Goal: Transaction & Acquisition: Purchase product/service

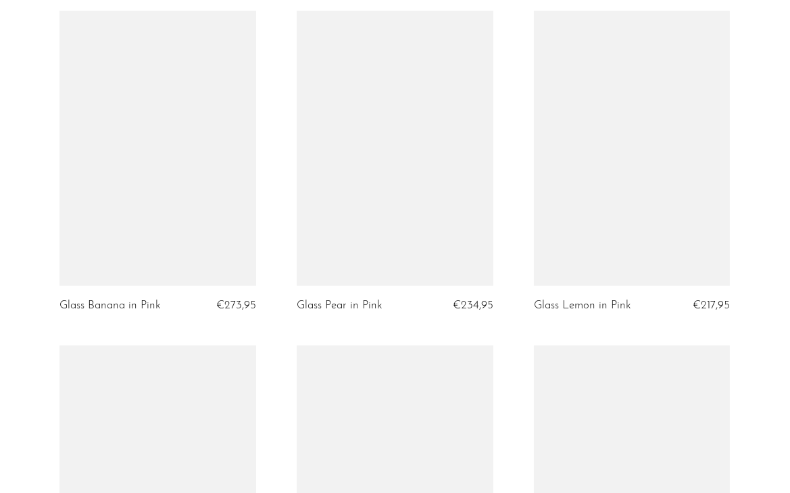
scroll to position [1227, 0]
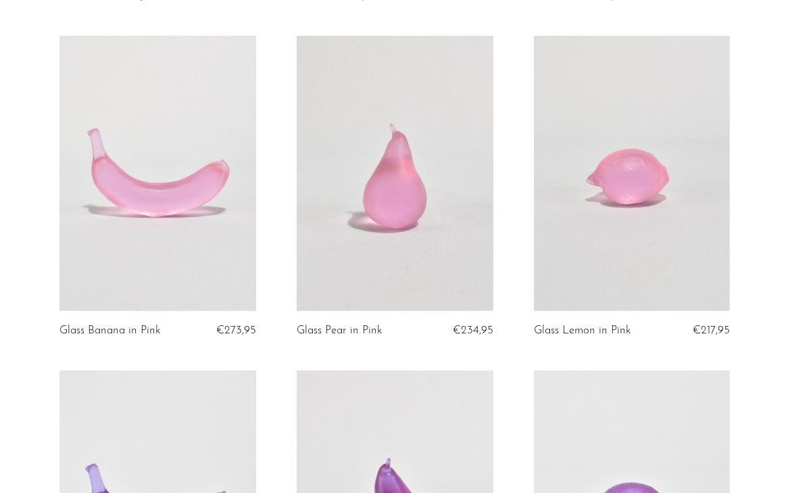
click at [639, 187] on link at bounding box center [632, 173] width 197 height 275
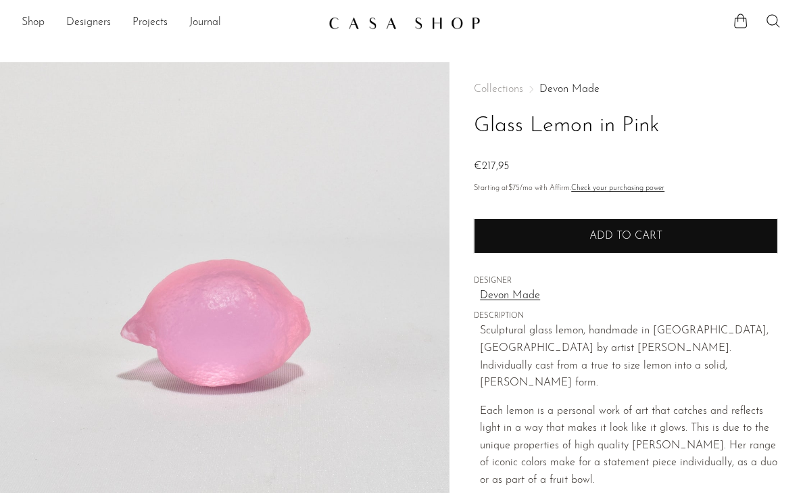
click at [583, 235] on button "Add to cart" at bounding box center [626, 235] width 304 height 35
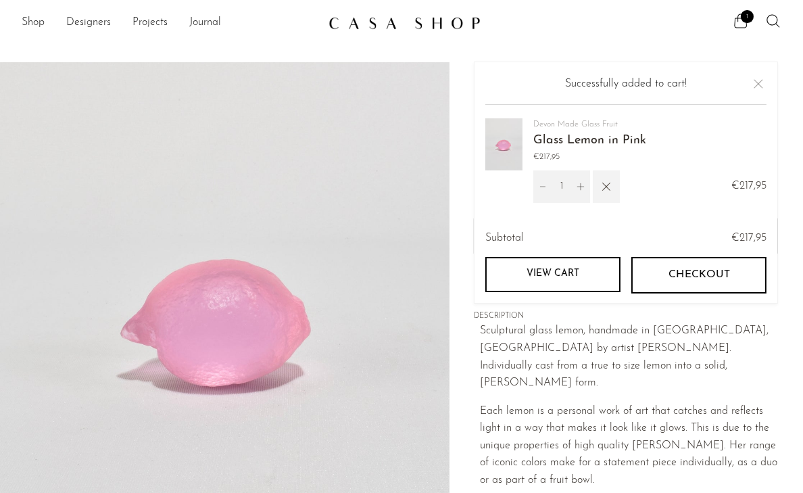
click at [602, 183] on icon "button" at bounding box center [606, 186] width 15 height 15
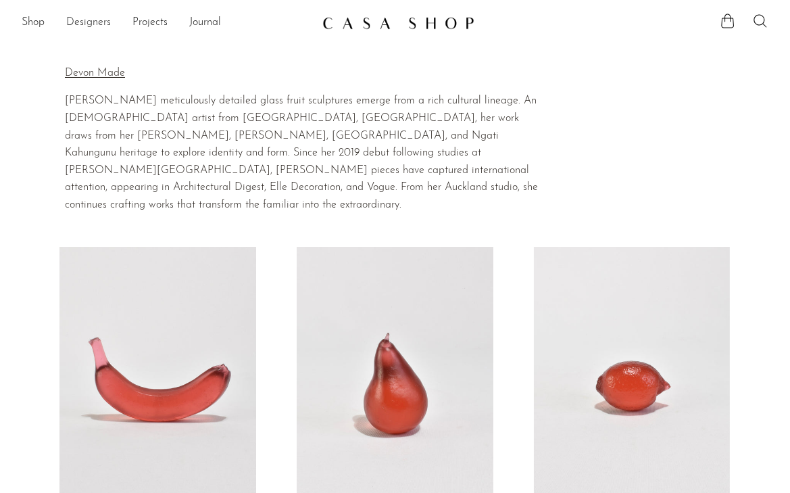
click at [85, 20] on link "Designers" at bounding box center [88, 23] width 45 height 18
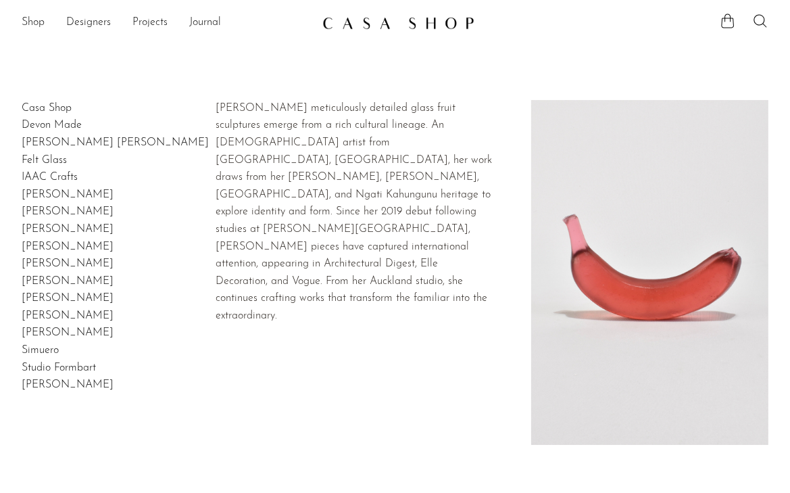
click at [71, 123] on link "Devon Made" at bounding box center [52, 125] width 60 height 11
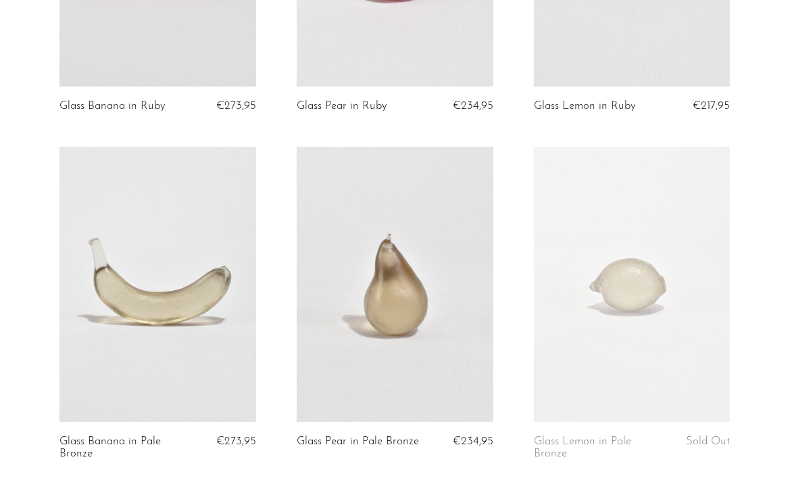
scroll to position [725, 0]
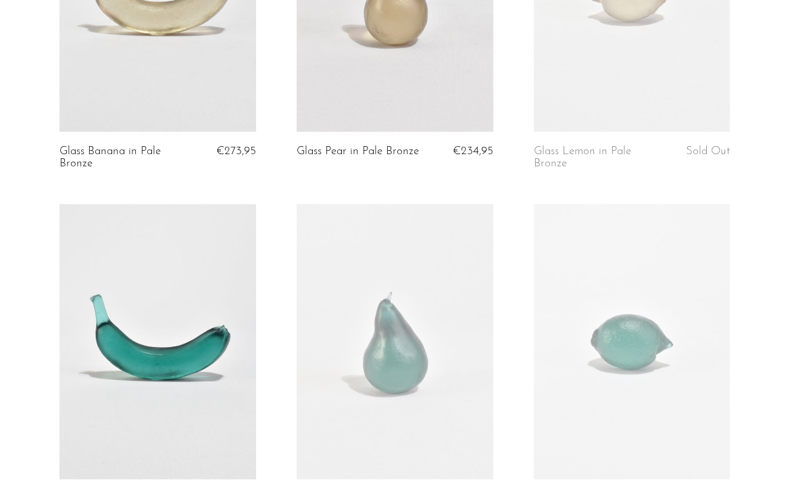
click at [606, 305] on link at bounding box center [632, 341] width 197 height 275
